Goal: Transaction & Acquisition: Download file/media

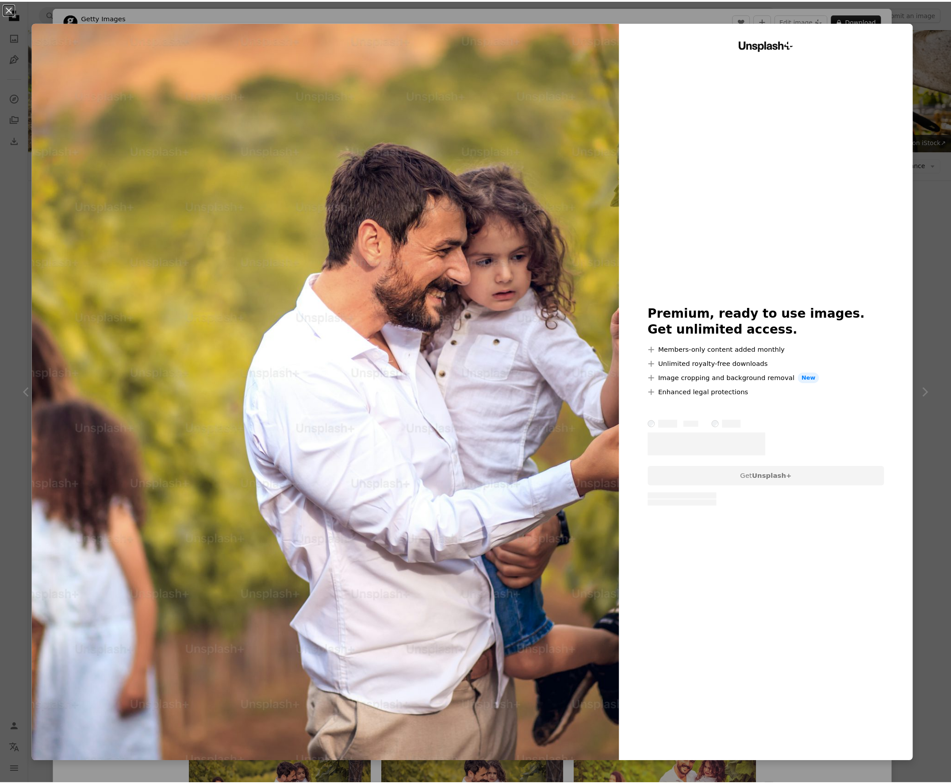
scroll to position [755, 0]
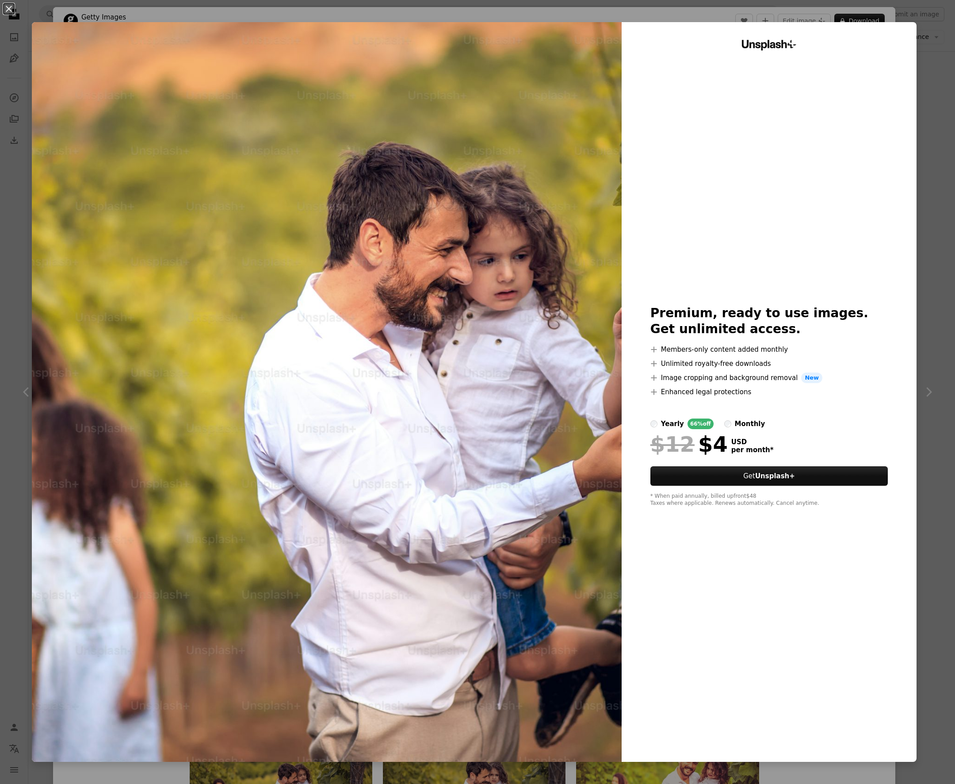
click at [930, 31] on div "An X shape Unsplash+ Premium, ready to use images. Get unlimited access. A plus…" at bounding box center [477, 392] width 955 height 784
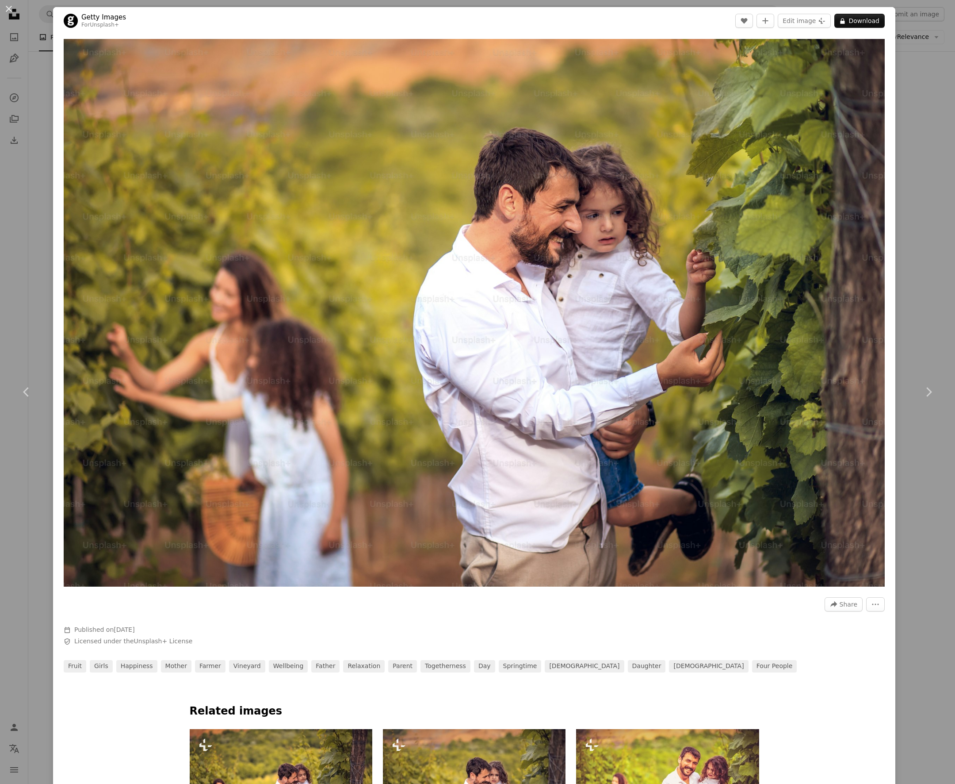
click at [893, 65] on div "An X shape Chevron left Chevron right Getty Images For Unsplash+ A heart A plus…" at bounding box center [477, 392] width 955 height 784
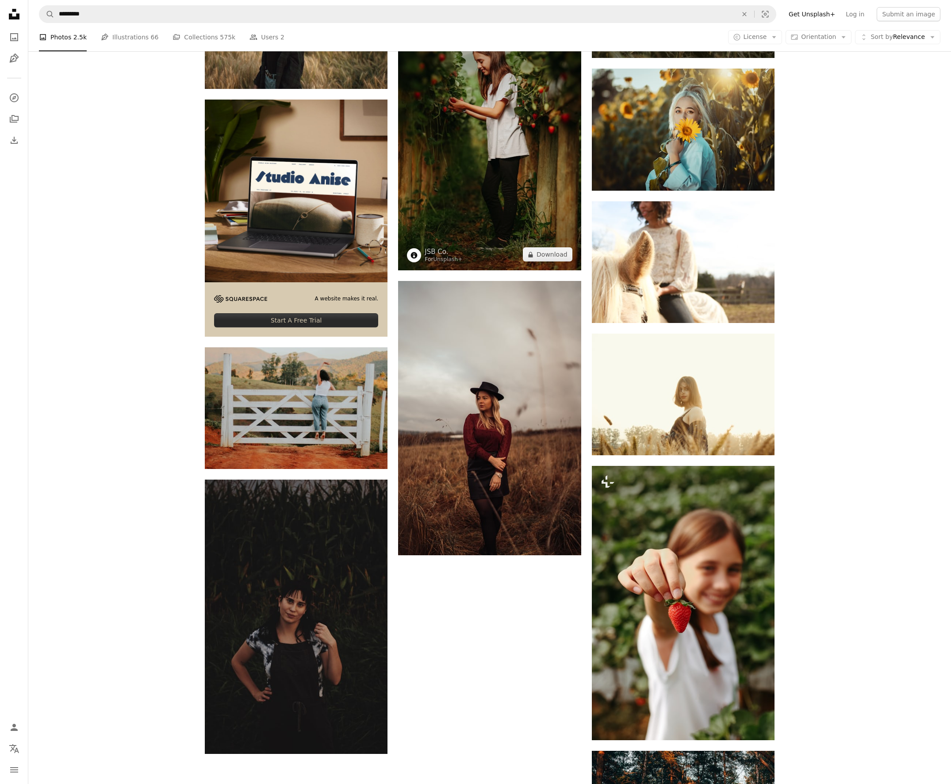
scroll to position [2313, 0]
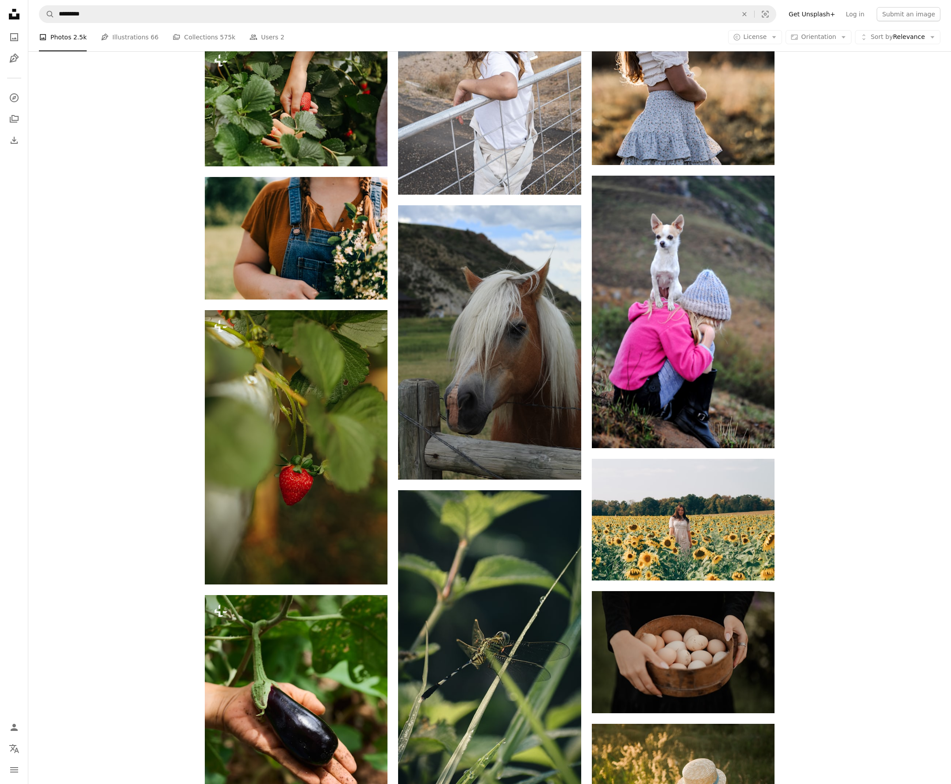
scroll to position [6490, 0]
